Goal: Entertainment & Leisure: Consume media (video, audio)

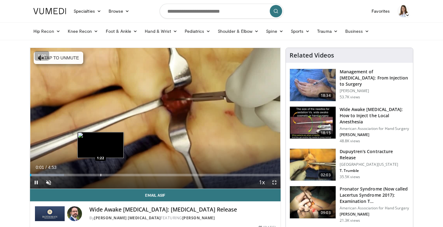
click at [100, 173] on div "Loaded : 13.57% 0:01 1:22" at bounding box center [155, 173] width 250 height 6
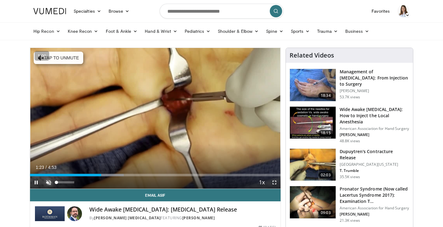
click at [50, 184] on span "Video Player" at bounding box center [48, 182] width 12 height 12
click at [0, 0] on button "+" at bounding box center [0, 0] width 0 height 0
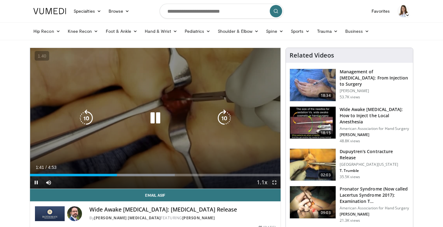
click at [101, 92] on div "10 seconds Tap to unmute" at bounding box center [155, 118] width 250 height 141
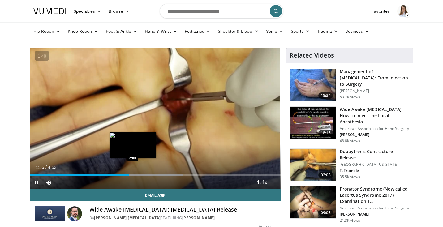
click at [133, 174] on div "Progress Bar" at bounding box center [133, 175] width 1 height 2
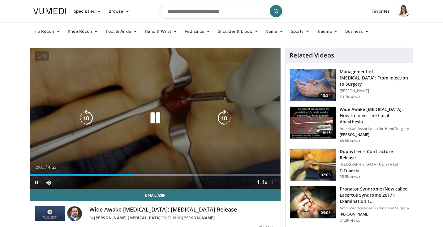
click at [132, 140] on div "10 seconds Tap to unmute" at bounding box center [155, 118] width 250 height 141
click at [213, 56] on div "10 seconds Tap to unmute" at bounding box center [155, 118] width 250 height 141
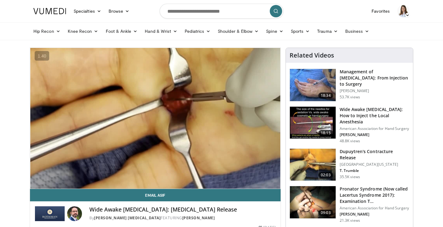
click at [165, 175] on video-js "**********" at bounding box center [155, 118] width 250 height 141
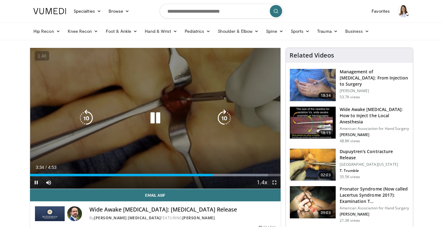
click at [153, 114] on icon "Video Player" at bounding box center [155, 117] width 17 height 17
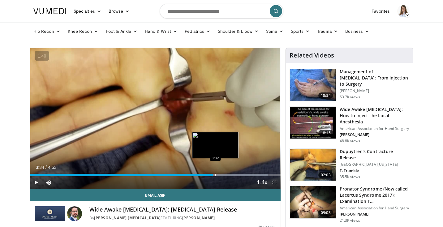
click at [215, 175] on div "Loaded : 95.14% 3:34 3:37" at bounding box center [155, 175] width 250 height 2
click at [223, 175] on div "Progress Bar" at bounding box center [223, 175] width 1 height 2
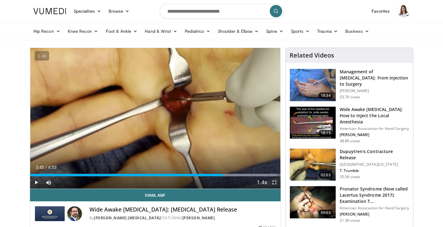
click at [228, 176] on div "Current Time 3:45 / Duration 4:53 Play Skip Backward Skip Forward Mute 0% Loade…" at bounding box center [155, 182] width 250 height 12
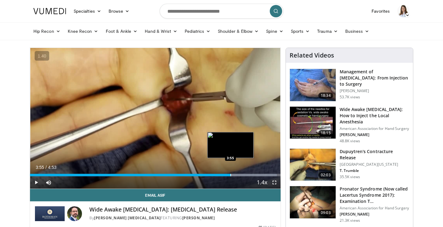
click at [230, 175] on div "Progress Bar" at bounding box center [230, 175] width 1 height 2
click at [236, 175] on div "Progress Bar" at bounding box center [236, 175] width 1 height 2
click at [242, 175] on div "Progress Bar" at bounding box center [242, 175] width 1 height 2
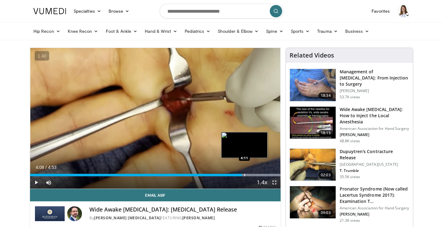
click at [244, 175] on div "Progress Bar" at bounding box center [244, 175] width 1 height 2
click at [246, 175] on div "Progress Bar" at bounding box center [246, 175] width 1 height 2
click at [250, 175] on div "Progress Bar" at bounding box center [250, 175] width 1 height 2
click at [256, 176] on div "Progress Bar" at bounding box center [256, 175] width 1 height 2
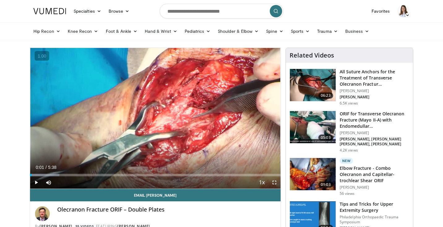
click at [101, 165] on div "Current Time 0:01 / Duration 5:38" at bounding box center [155, 167] width 250 height 6
click at [37, 182] on span "Video Player" at bounding box center [36, 182] width 12 height 12
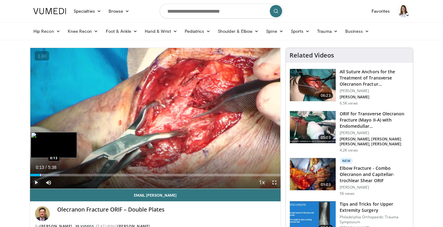
click at [40, 174] on div "Progress Bar" at bounding box center [40, 175] width 1 height 2
click at [50, 174] on div "Progress Bar" at bounding box center [50, 175] width 1 height 2
click at [61, 174] on div "Progress Bar" at bounding box center [61, 175] width 1 height 2
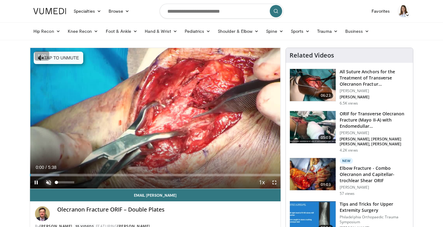
click at [48, 179] on span "Video Player" at bounding box center [48, 182] width 12 height 12
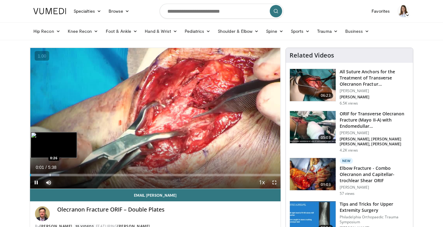
click at [50, 175] on div "Progress Bar" at bounding box center [50, 175] width 1 height 2
click at [57, 175] on div "Progress Bar" at bounding box center [57, 175] width 1 height 2
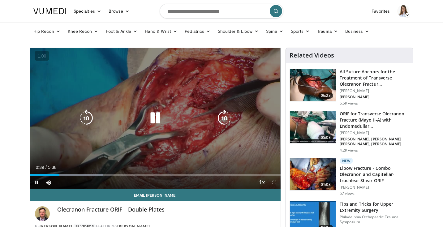
click at [156, 119] on icon "Video Player" at bounding box center [155, 117] width 17 height 17
click at [154, 119] on icon "Video Player" at bounding box center [155, 117] width 17 height 17
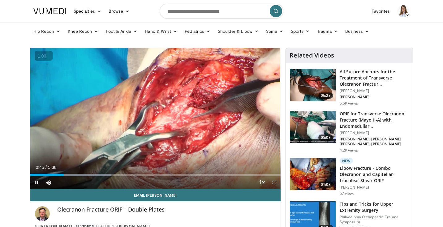
click at [0, 0] on button "+" at bounding box center [0, 0] width 0 height 0
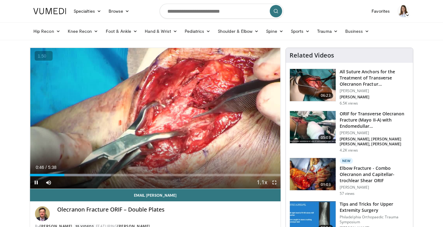
click at [0, 0] on button "+" at bounding box center [0, 0] width 0 height 0
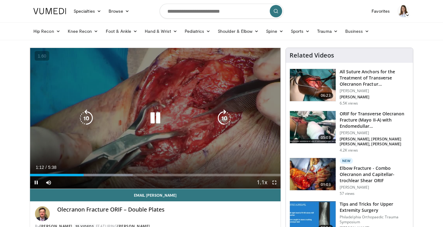
click at [155, 120] on icon "Video Player" at bounding box center [155, 117] width 17 height 17
click at [154, 119] on icon "Video Player" at bounding box center [155, 117] width 17 height 17
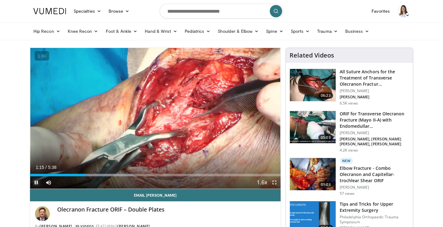
click at [37, 181] on span "Video Player" at bounding box center [36, 182] width 12 height 12
click at [34, 181] on span "Video Player" at bounding box center [36, 182] width 12 height 12
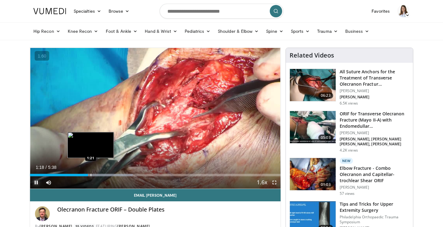
click at [91, 174] on div "Progress Bar" at bounding box center [91, 175] width 1 height 2
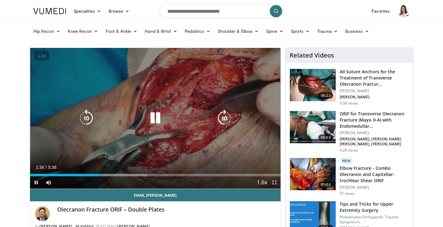
click at [126, 128] on div "10 seconds Tap to unmute" at bounding box center [155, 118] width 250 height 141
click at [110, 141] on div "10 seconds Tap to unmute" at bounding box center [155, 118] width 250 height 141
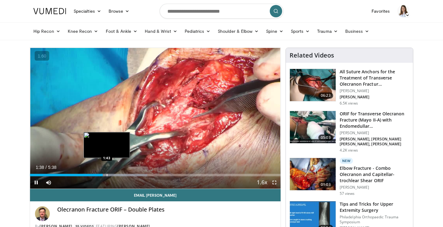
click at [107, 175] on div "Progress Bar" at bounding box center [107, 175] width 1 height 2
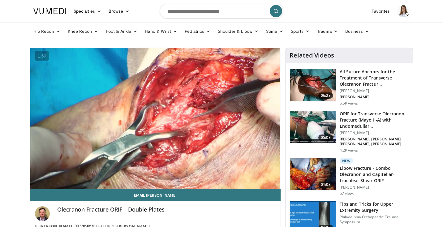
click at [124, 147] on div "10 seconds Tap to unmute" at bounding box center [155, 118] width 250 height 141
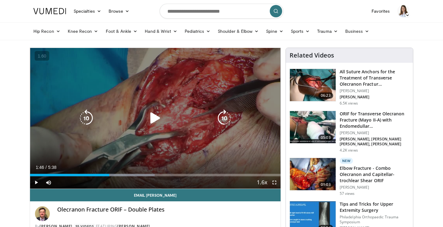
click at [148, 131] on div "10 seconds Tap to unmute" at bounding box center [155, 118] width 250 height 141
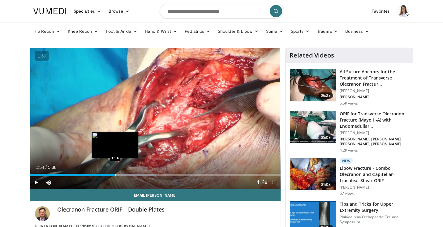
click at [115, 175] on div "Progress Bar" at bounding box center [115, 175] width 1 height 2
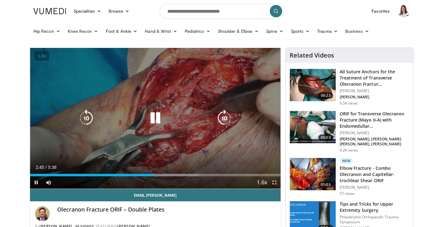
click at [159, 140] on div "10 seconds Tap to unmute" at bounding box center [155, 118] width 250 height 141
click at [149, 115] on icon "Video Player" at bounding box center [155, 117] width 17 height 17
click at [176, 155] on div "10 seconds Tap to unmute" at bounding box center [155, 118] width 250 height 141
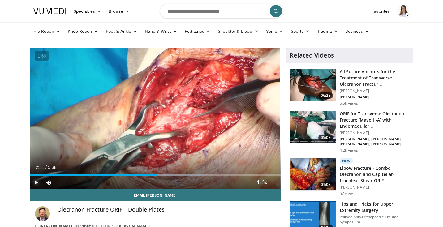
click at [36, 185] on span "Video Player" at bounding box center [36, 182] width 12 height 12
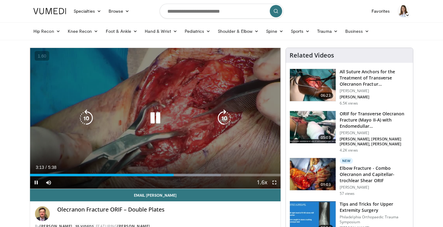
click at [157, 121] on icon "Video Player" at bounding box center [155, 117] width 17 height 17
